Goal: Task Accomplishment & Management: Use online tool/utility

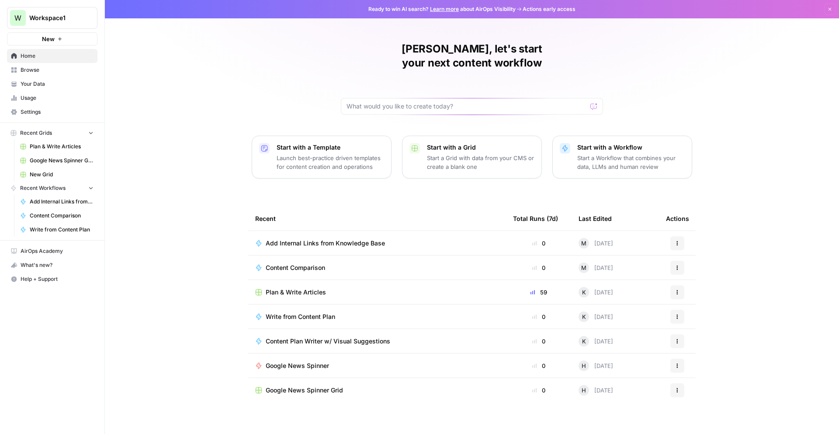
click at [56, 37] on button "New" at bounding box center [52, 38] width 90 height 13
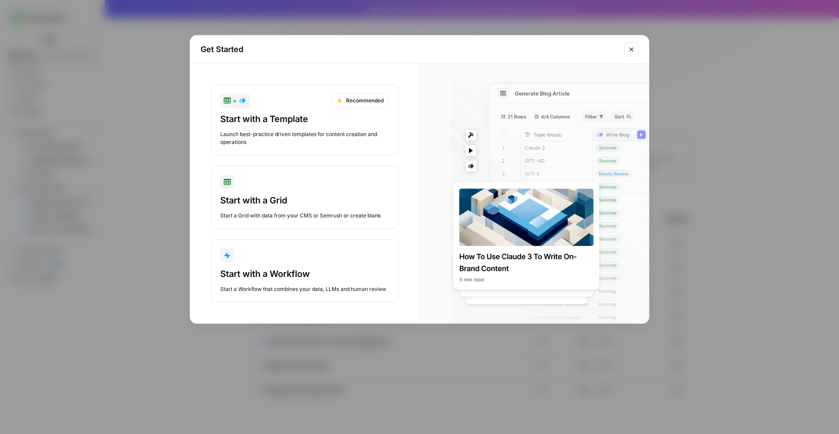
drag, startPoint x: 638, startPoint y: 47, endPoint x: 625, endPoint y: 47, distance: 12.7
click at [638, 47] on button "Close modal" at bounding box center [632, 49] width 14 height 14
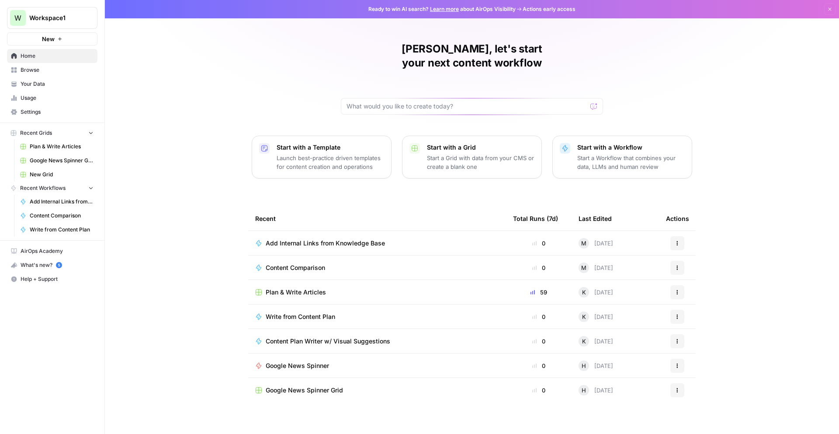
click at [47, 42] on span "New" at bounding box center [48, 39] width 13 height 9
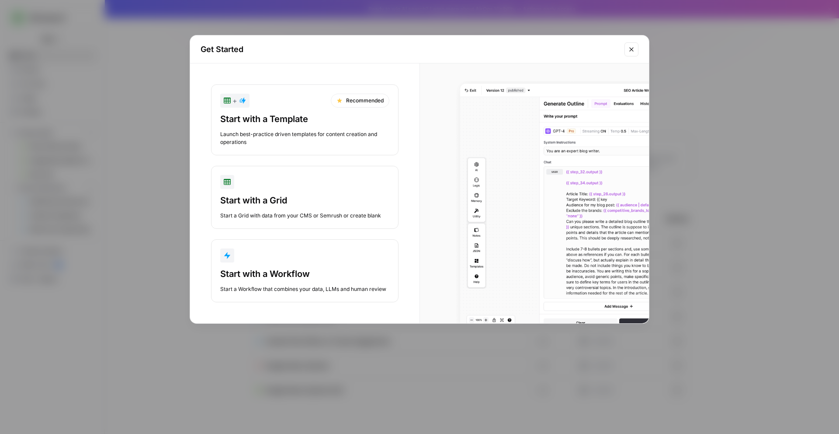
click at [301, 246] on button "Start with a Workflow Start a Workflow that combines your data, LLMs and human …" at bounding box center [304, 270] width 187 height 63
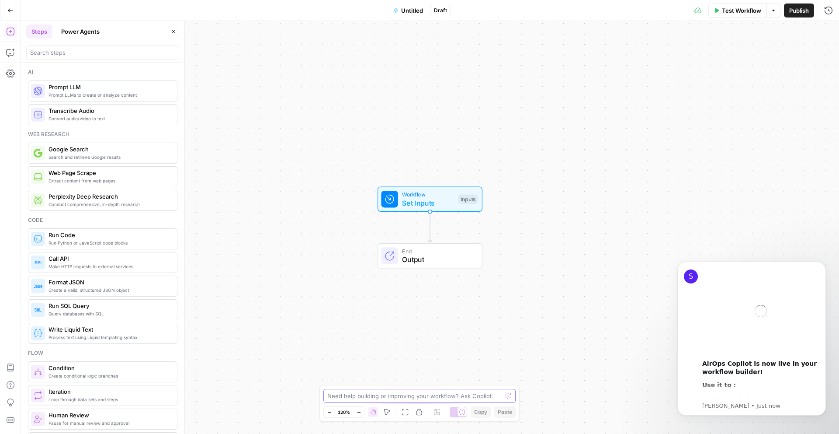
click at [350, 399] on textarea at bounding box center [414, 395] width 175 height 9
click at [819, 267] on button "Dismiss notification" at bounding box center [823, 263] width 11 height 11
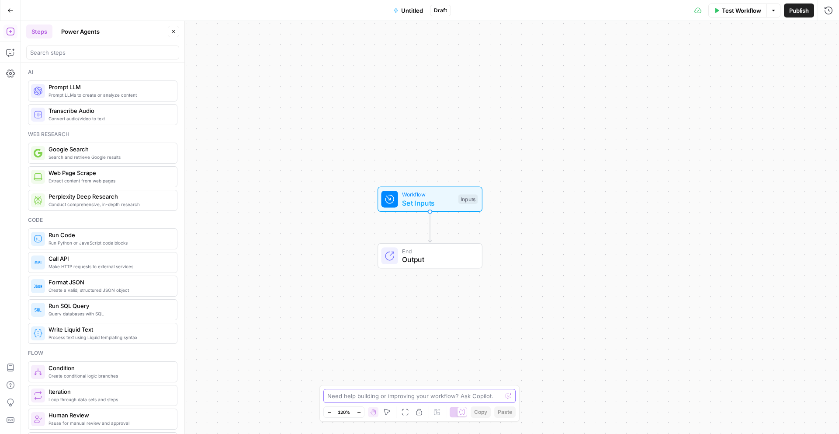
click at [382, 397] on textarea at bounding box center [414, 395] width 175 height 9
click at [362, 393] on textarea at bounding box center [414, 395] width 175 height 9
